Goal: Task Accomplishment & Management: Use online tool/utility

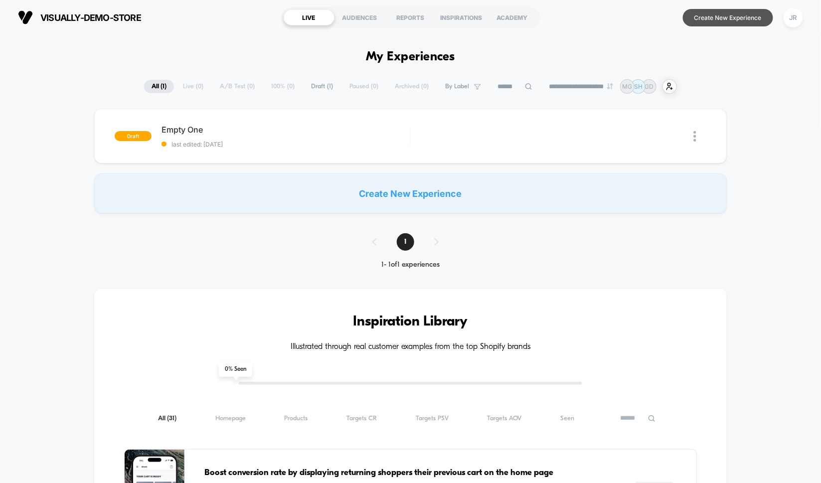
click at [707, 20] on button "Create New Experience" at bounding box center [728, 17] width 90 height 17
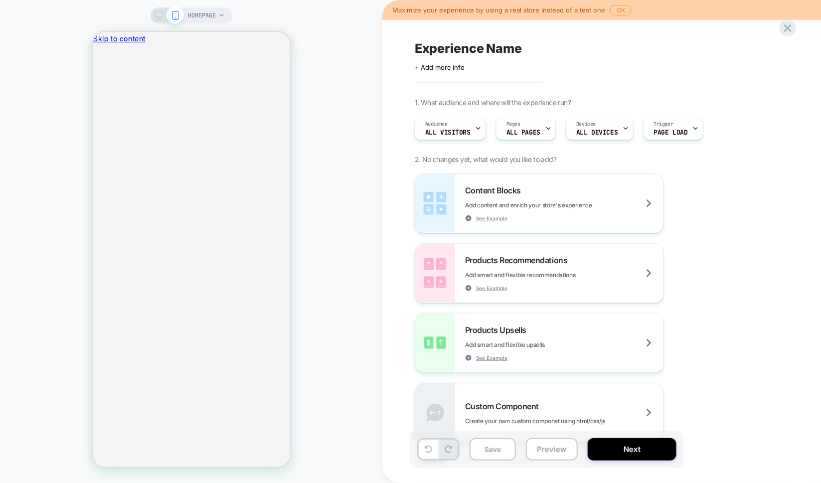
click at [22, 48] on div "HOMEPAGE" at bounding box center [191, 241] width 383 height 463
click at [786, 26] on icon at bounding box center [787, 27] width 7 height 7
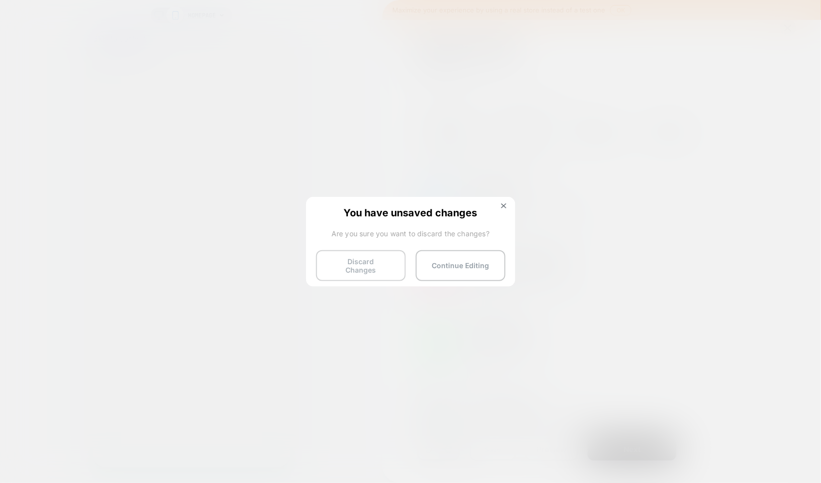
click at [367, 261] on button "Discard Changes" at bounding box center [361, 265] width 90 height 31
